Goal: Information Seeking & Learning: Learn about a topic

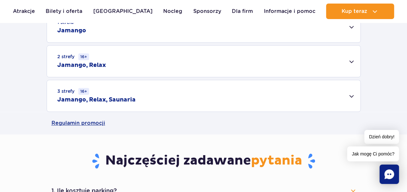
scroll to position [235, 0]
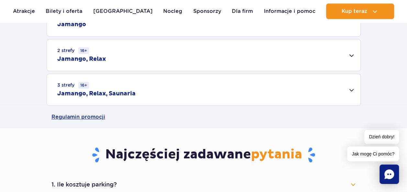
click at [351, 53] on div "2 strefy 16+ Jamango, Relax" at bounding box center [204, 55] width 314 height 31
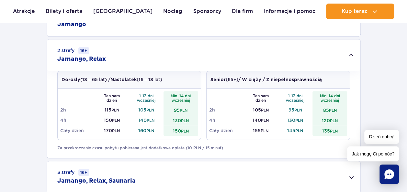
click at [349, 30] on div "1 strefa Jamango" at bounding box center [204, 20] width 314 height 31
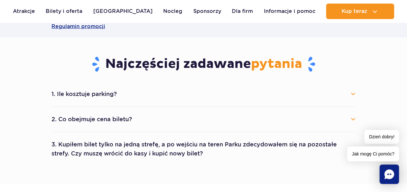
scroll to position [664, 0]
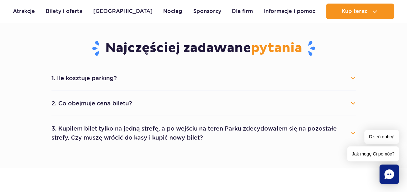
click at [297, 104] on button "2. Co obejmuje cena biletu?" at bounding box center [204, 104] width 305 height 14
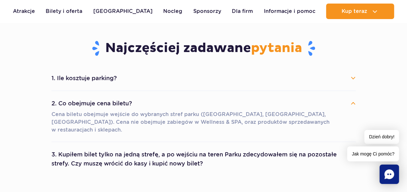
click at [225, 152] on button "3. Kupiłem bilet tylko na jedną strefę, a po wejściu na teren Parku zdecydowałe…" at bounding box center [204, 159] width 305 height 23
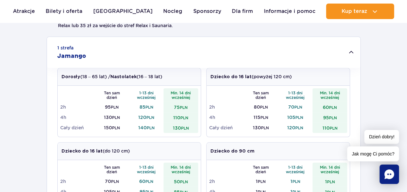
scroll to position [211, 0]
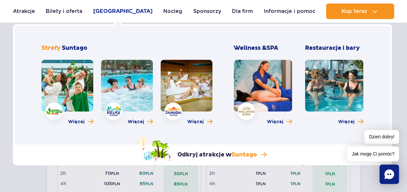
click at [119, 13] on link "[GEOGRAPHIC_DATA]" at bounding box center [122, 12] width 59 height 16
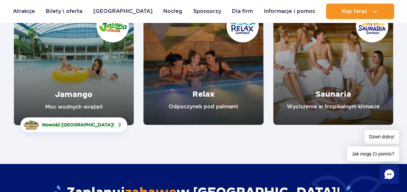
scroll to position [117, 0]
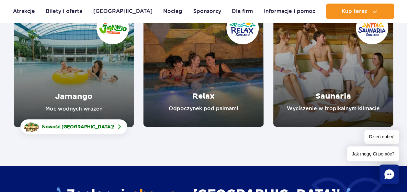
click at [88, 87] on link "Jamango" at bounding box center [74, 67] width 120 height 120
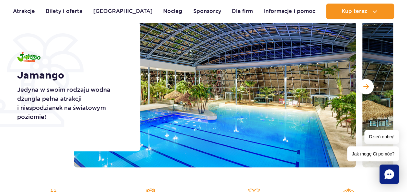
scroll to position [102, 0]
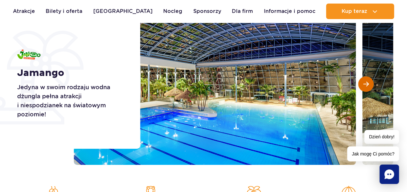
click at [367, 82] on span "Następny slajd" at bounding box center [367, 84] width 6 height 6
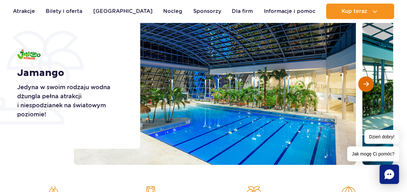
click at [367, 82] on span "Następny slajd" at bounding box center [367, 84] width 6 height 6
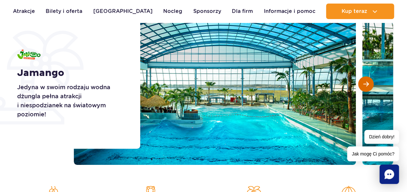
click at [367, 82] on span "Następny slajd" at bounding box center [367, 84] width 6 height 6
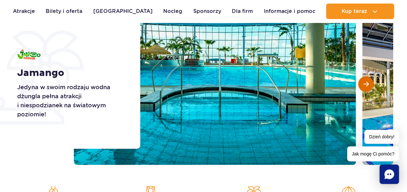
click at [367, 82] on span "Następny slajd" at bounding box center [367, 84] width 6 height 6
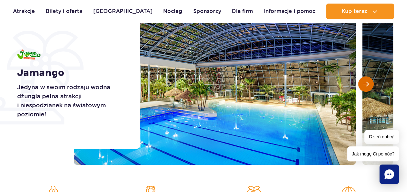
click at [367, 82] on span "Następny slajd" at bounding box center [367, 84] width 6 height 6
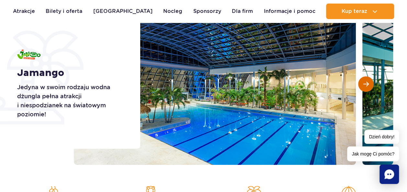
click at [367, 82] on span "Następny slajd" at bounding box center [367, 84] width 6 height 6
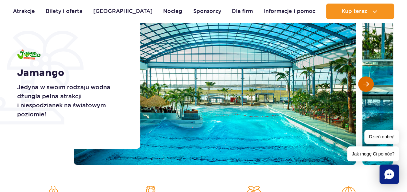
click at [367, 82] on span "Następny slajd" at bounding box center [367, 84] width 6 height 6
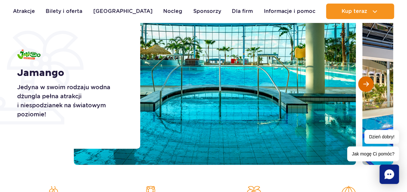
click at [367, 82] on span "Następny slajd" at bounding box center [367, 84] width 6 height 6
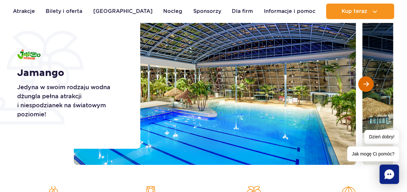
click at [367, 82] on span "Następny slajd" at bounding box center [367, 84] width 6 height 6
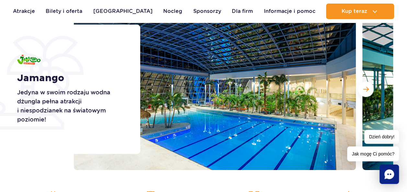
scroll to position [0, 0]
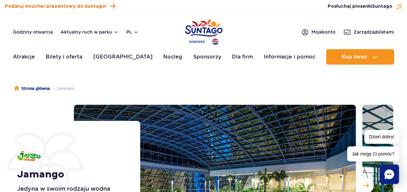
click at [92, 8] on span "Podaruj Voucher prezentowy do Suntago!" at bounding box center [56, 6] width 102 height 6
